Goal: Find specific page/section: Find specific page/section

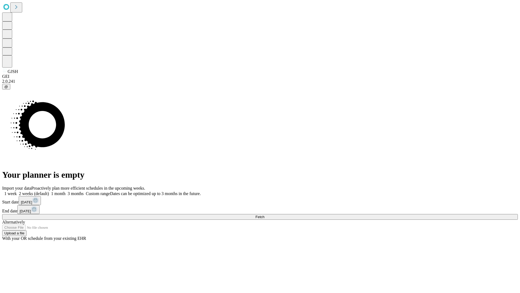
click at [264, 215] on span "Fetch" at bounding box center [259, 217] width 9 height 4
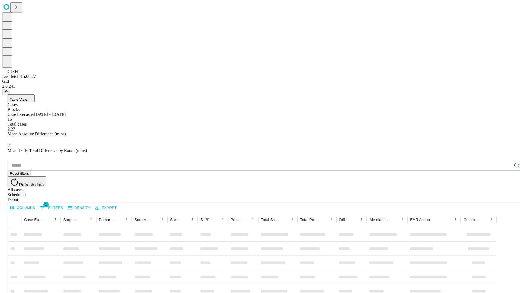
click at [506, 197] on div "Depot" at bounding box center [266, 199] width 516 height 5
click at [462, 187] on div "All cases" at bounding box center [266, 189] width 516 height 5
